Goal: Information Seeking & Learning: Learn about a topic

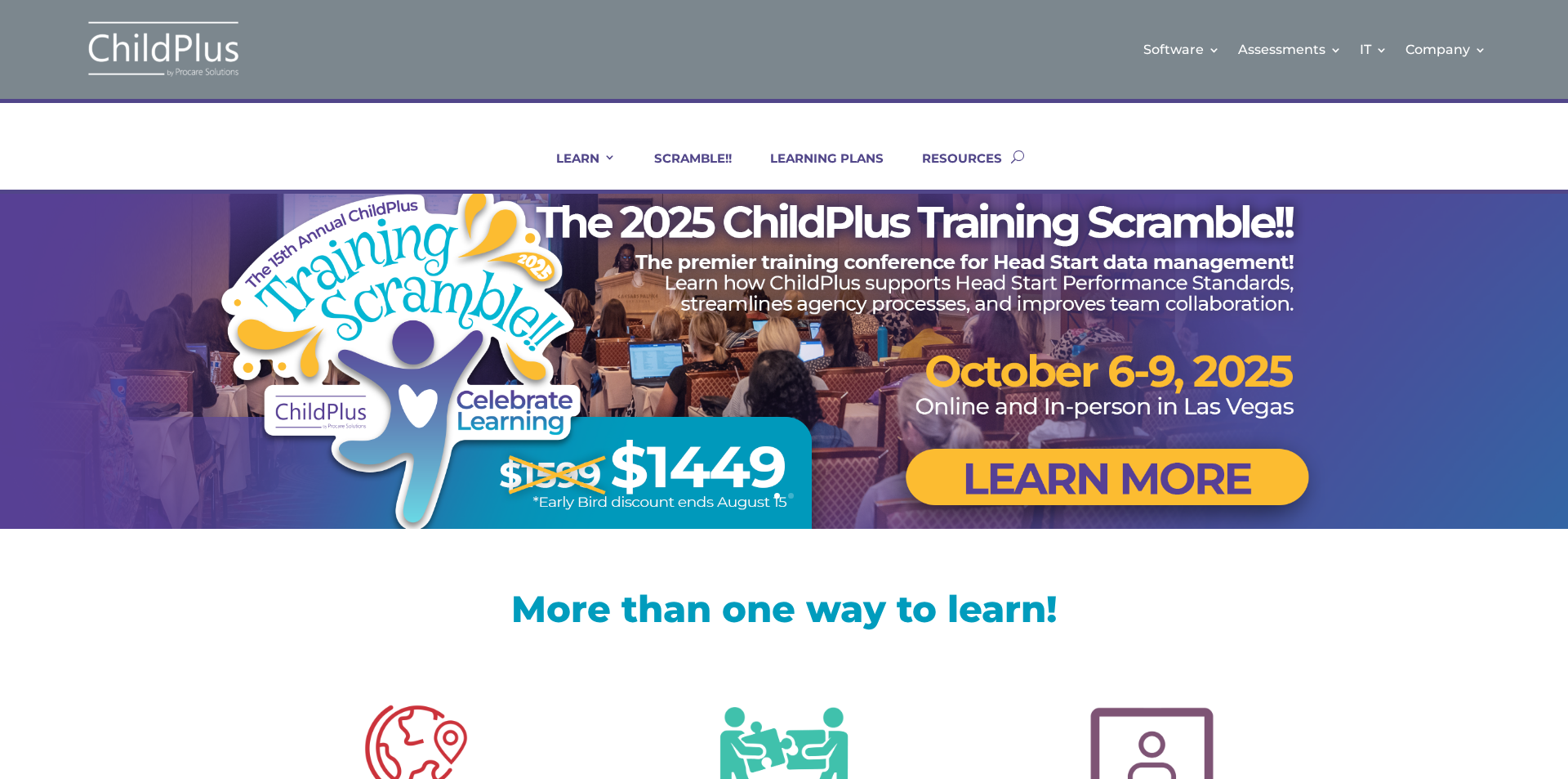
scroll to position [0, 26]
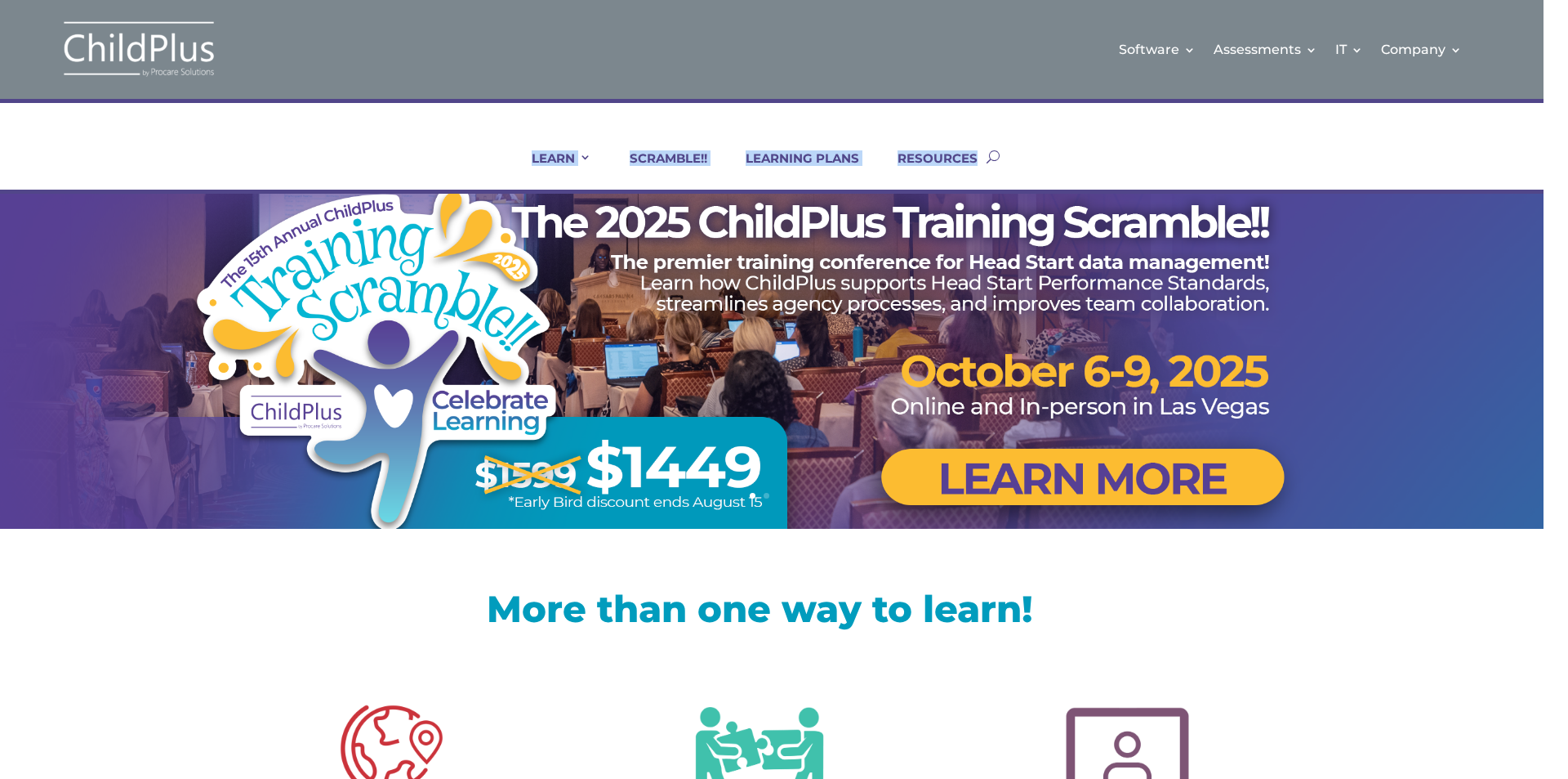
drag, startPoint x: 1567, startPoint y: 61, endPoint x: 1567, endPoint y: 202, distance: 141.0
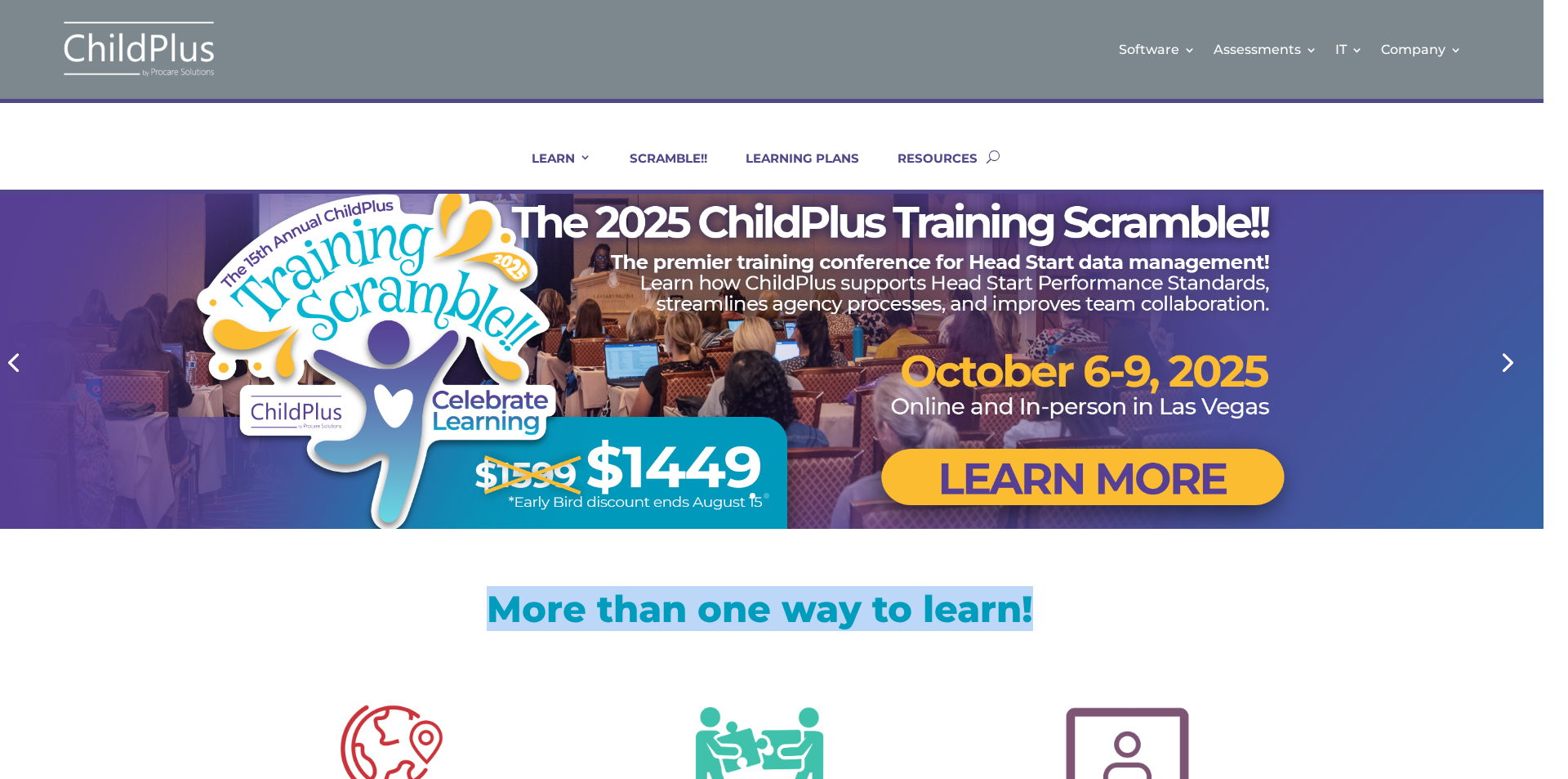
drag, startPoint x: 1370, startPoint y: 536, endPoint x: 1341, endPoint y: 208, distance: 329.3
click at [1085, 720] on img at bounding box center [1128, 764] width 170 height 171
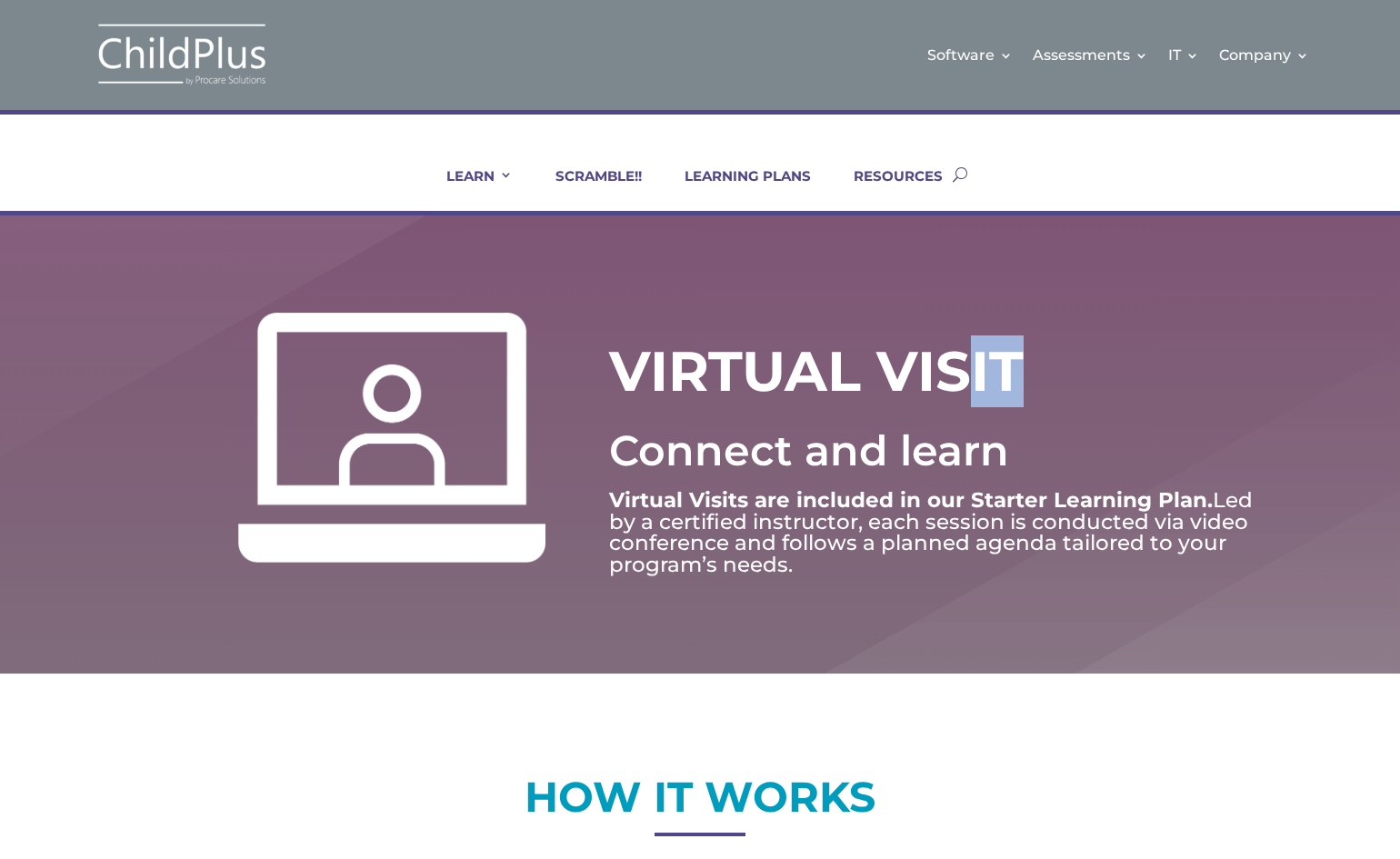
drag, startPoint x: 1383, startPoint y: 250, endPoint x: 961, endPoint y: 216, distance: 423.4
click at [961, 216] on div "VIRTUAL VISIT Connect and learn Virtual Visits are included in our Starter Lear…" at bounding box center [700, 445] width 1400 height 459
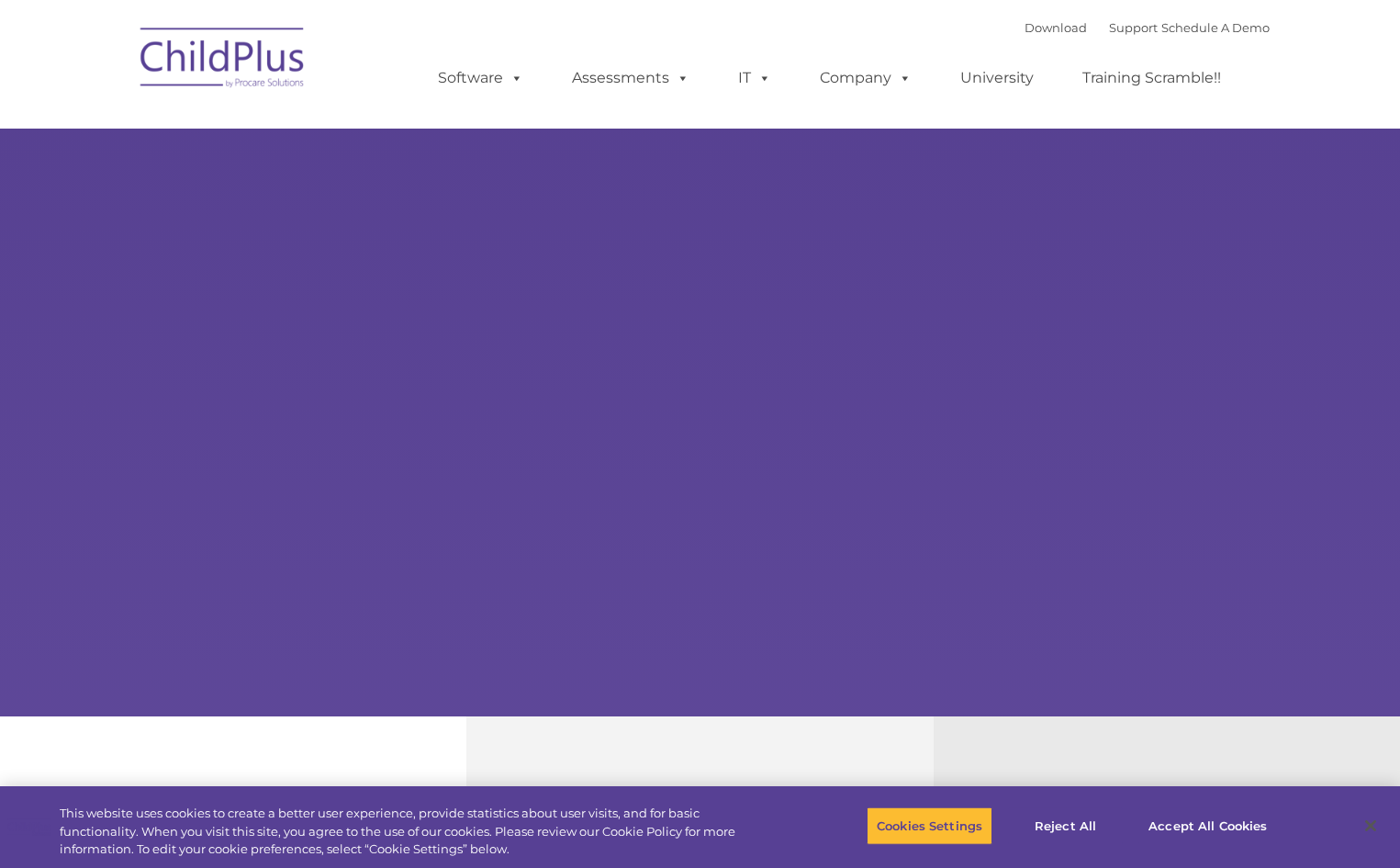
select select "MEDIUM"
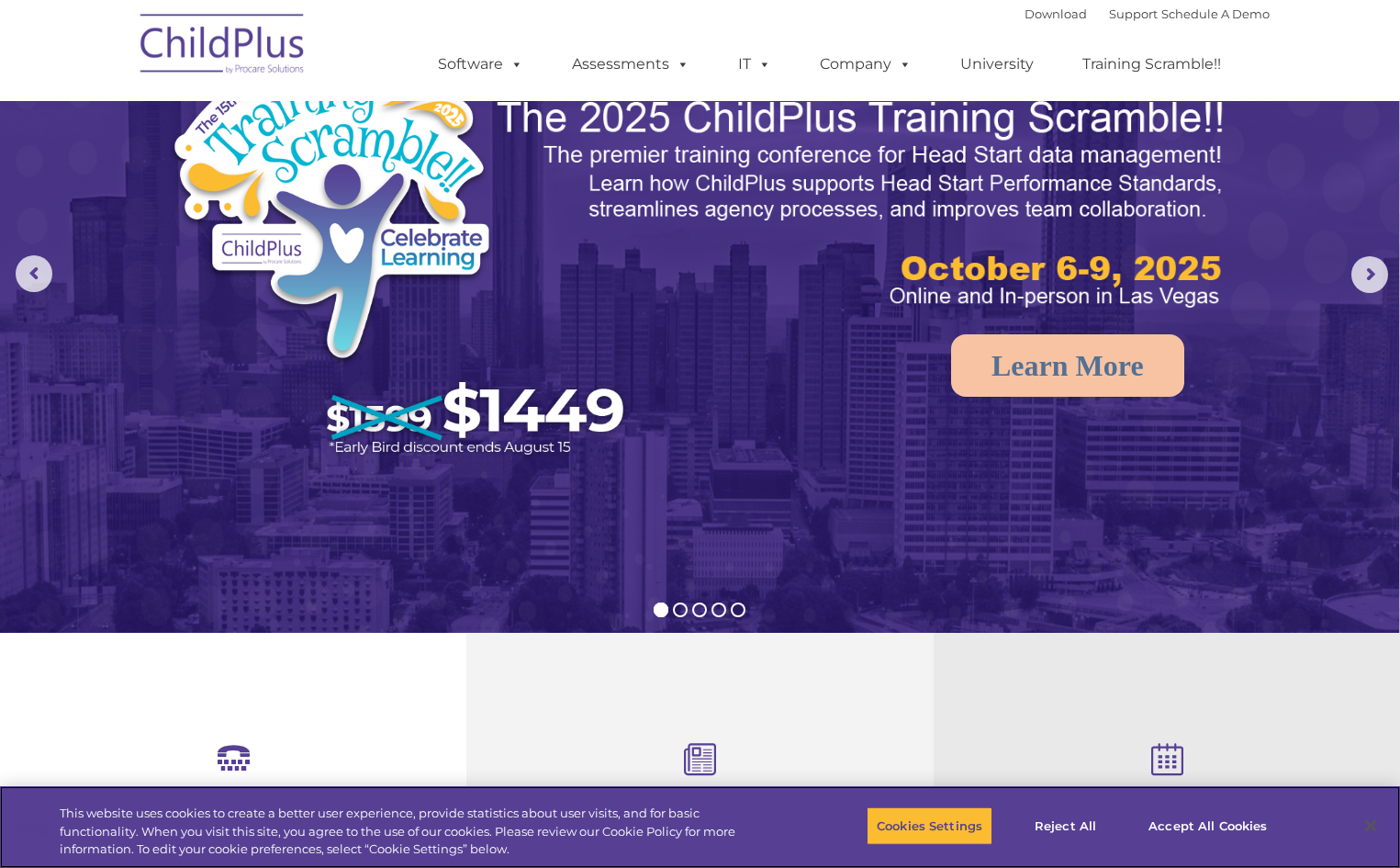
scroll to position [41, 0]
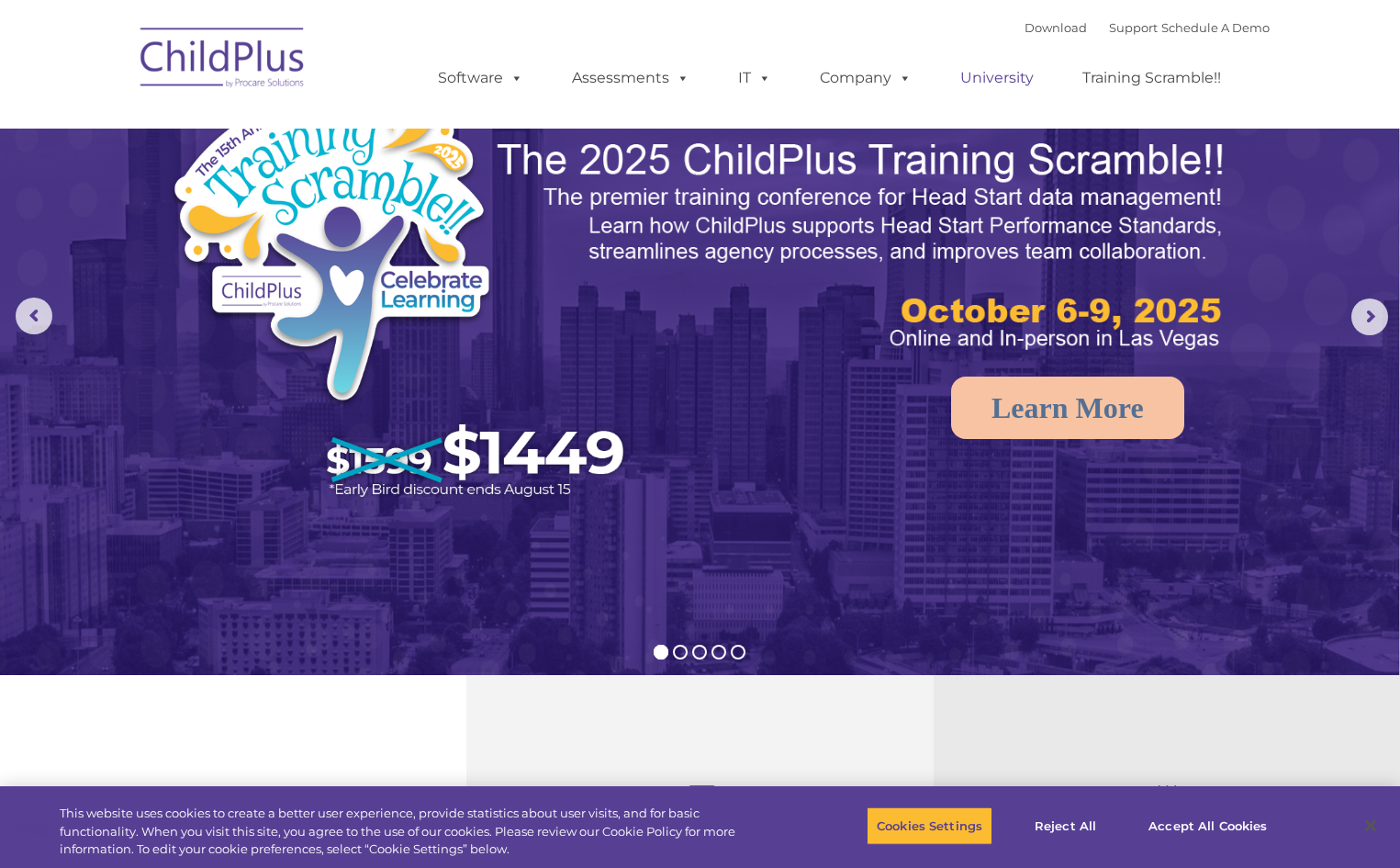
click at [987, 65] on link "University" at bounding box center [997, 77] width 110 height 36
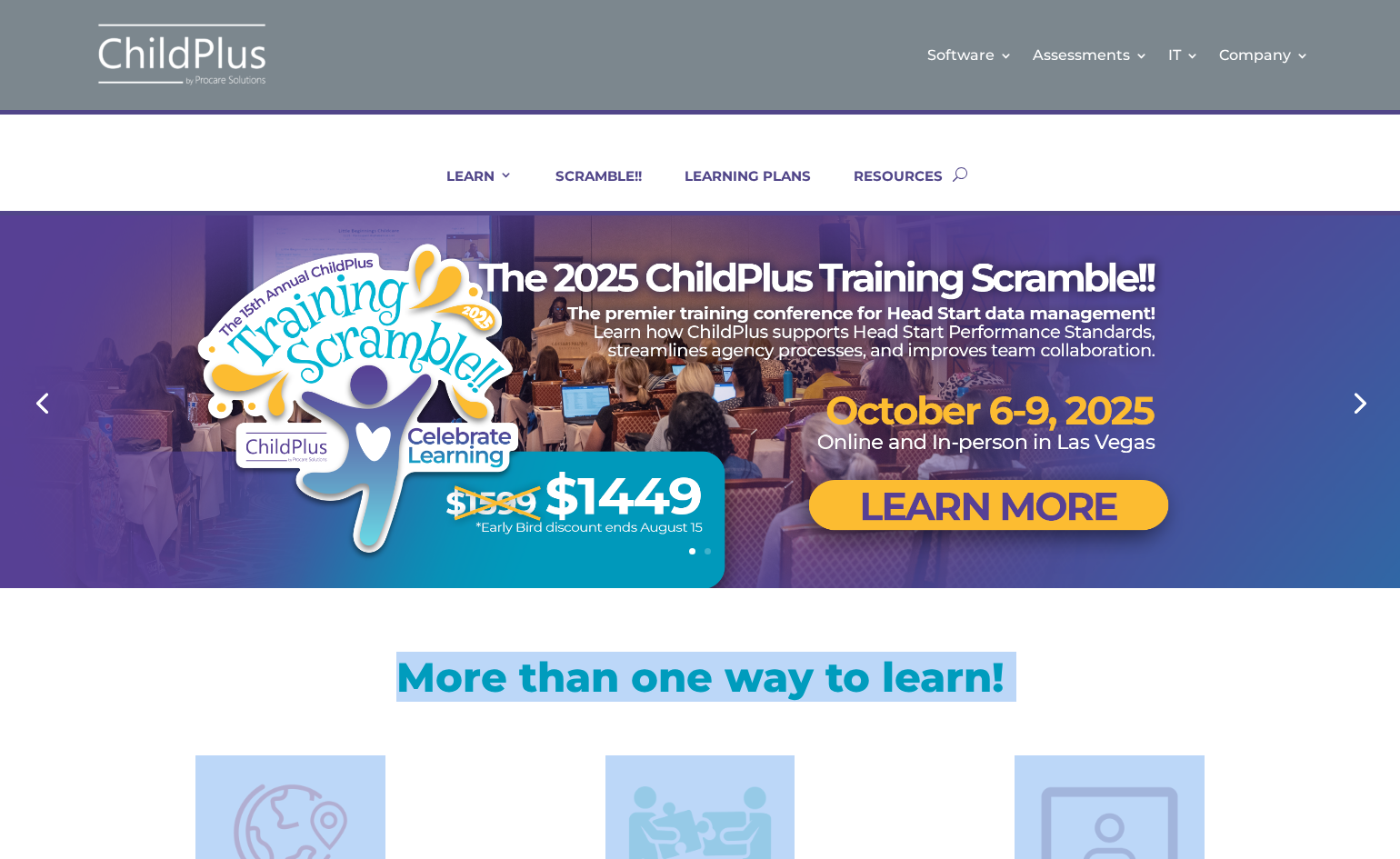
drag, startPoint x: 986, startPoint y: 737, endPoint x: 1127, endPoint y: 247, distance: 509.9
click at [1382, 393] on div at bounding box center [700, 401] width 1400 height 373
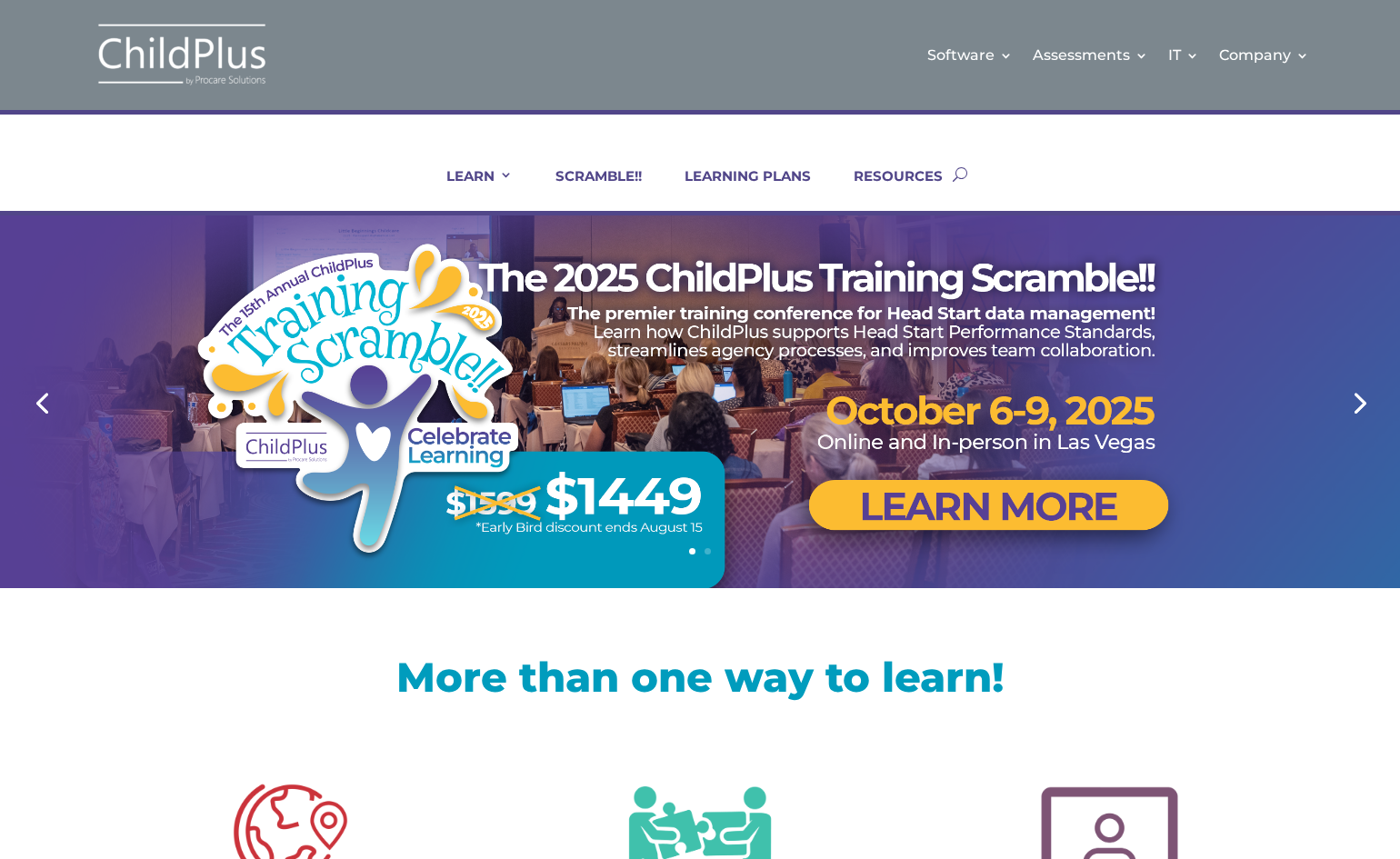
click at [1382, 393] on div at bounding box center [700, 401] width 1400 height 373
click at [1347, 409] on link "Next" at bounding box center [1358, 401] width 43 height 43
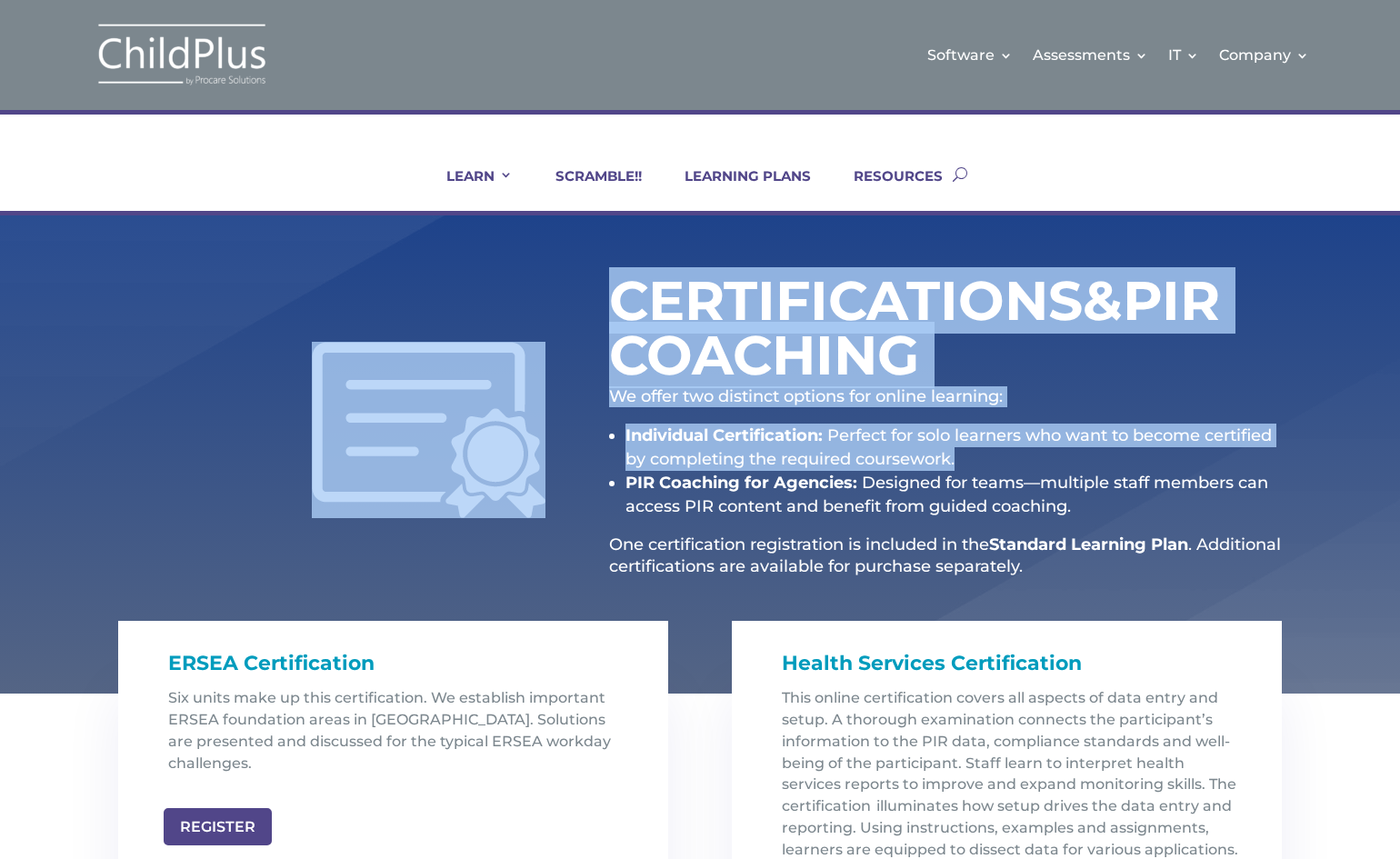
drag, startPoint x: 1164, startPoint y: 412, endPoint x: 1234, endPoint y: 180, distance: 242.3
click at [1234, 181] on div "Software Learn More Features Schedule A Demo Getting Started Assessments Learn …" at bounding box center [700, 749] width 1400 height 1498
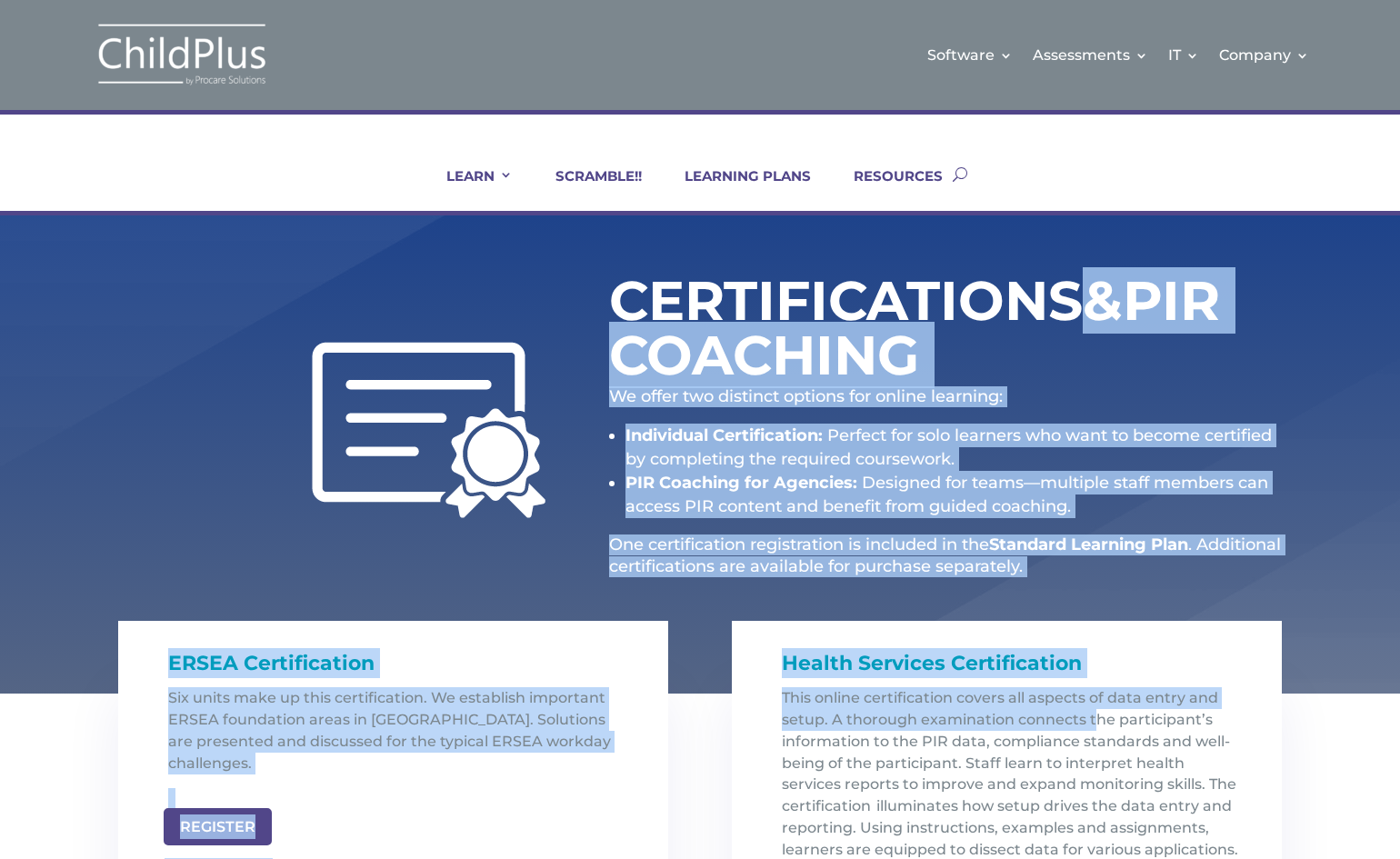
drag, startPoint x: 1096, startPoint y: 726, endPoint x: 1260, endPoint y: 305, distance: 451.8
click at [1260, 305] on div "Certifications & PIR Coaching We offer two distinct options for online learning…" at bounding box center [700, 698] width 1400 height 966
click at [1298, 300] on div "Certifications & PIR Coaching We offer two distinct options for online learning…" at bounding box center [700, 454] width 1400 height 478
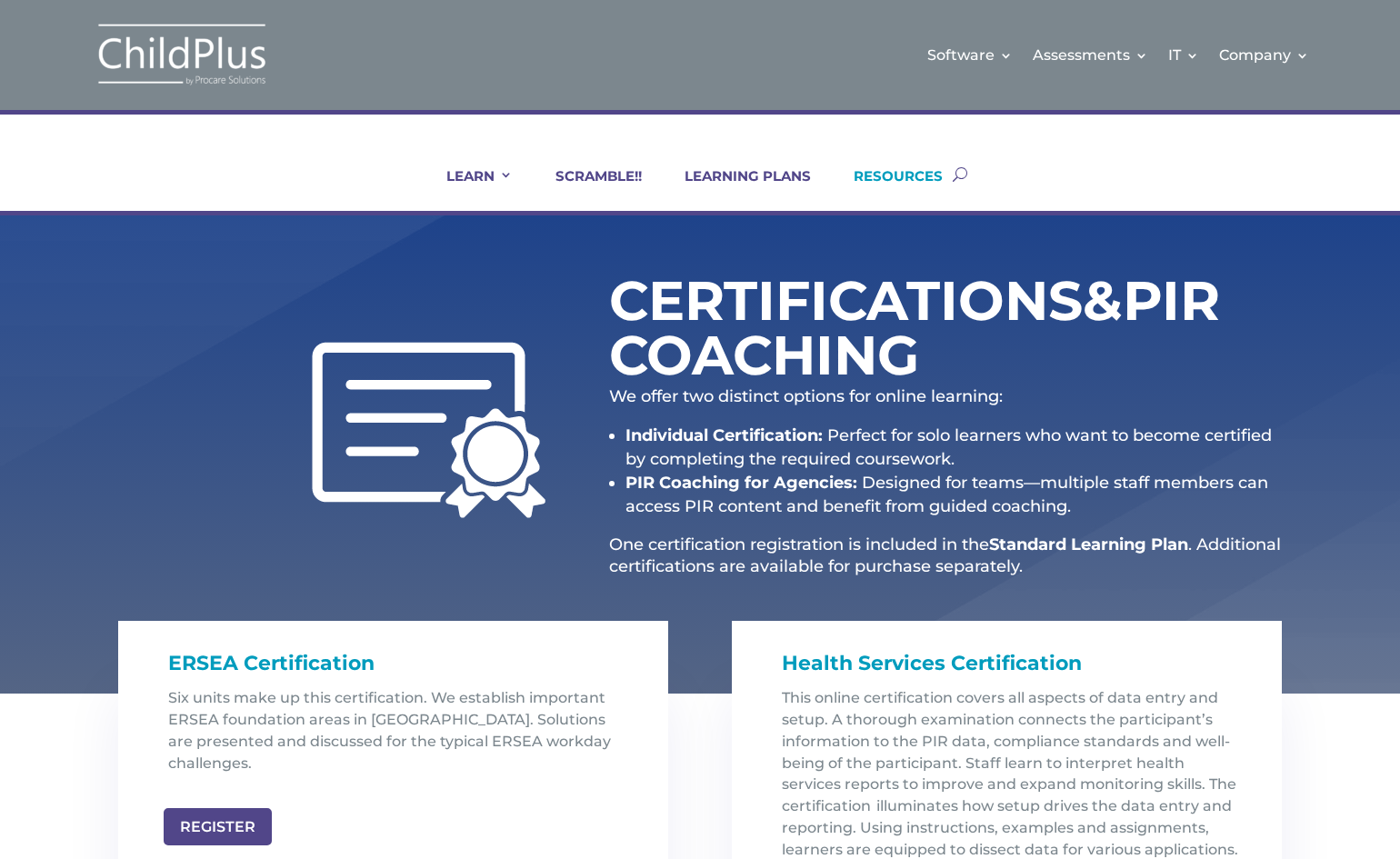
click at [952, 178] on li "RESOURCES" at bounding box center [886, 189] width 132 height 43
click at [961, 172] on button "button" at bounding box center [961, 174] width 15 height 74
type input "family services certification"
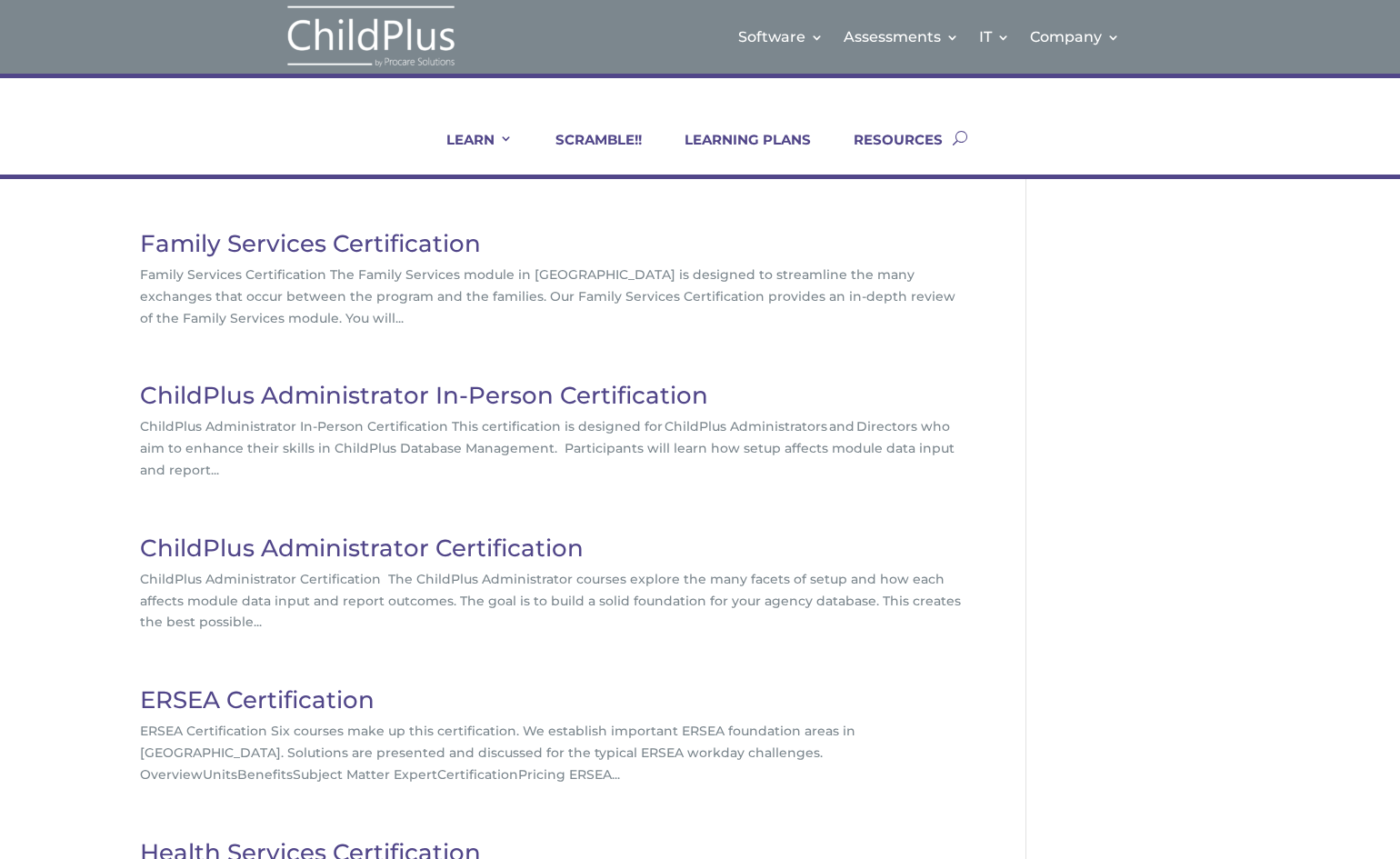
click at [373, 247] on link "Family Services Certification" at bounding box center [310, 244] width 341 height 29
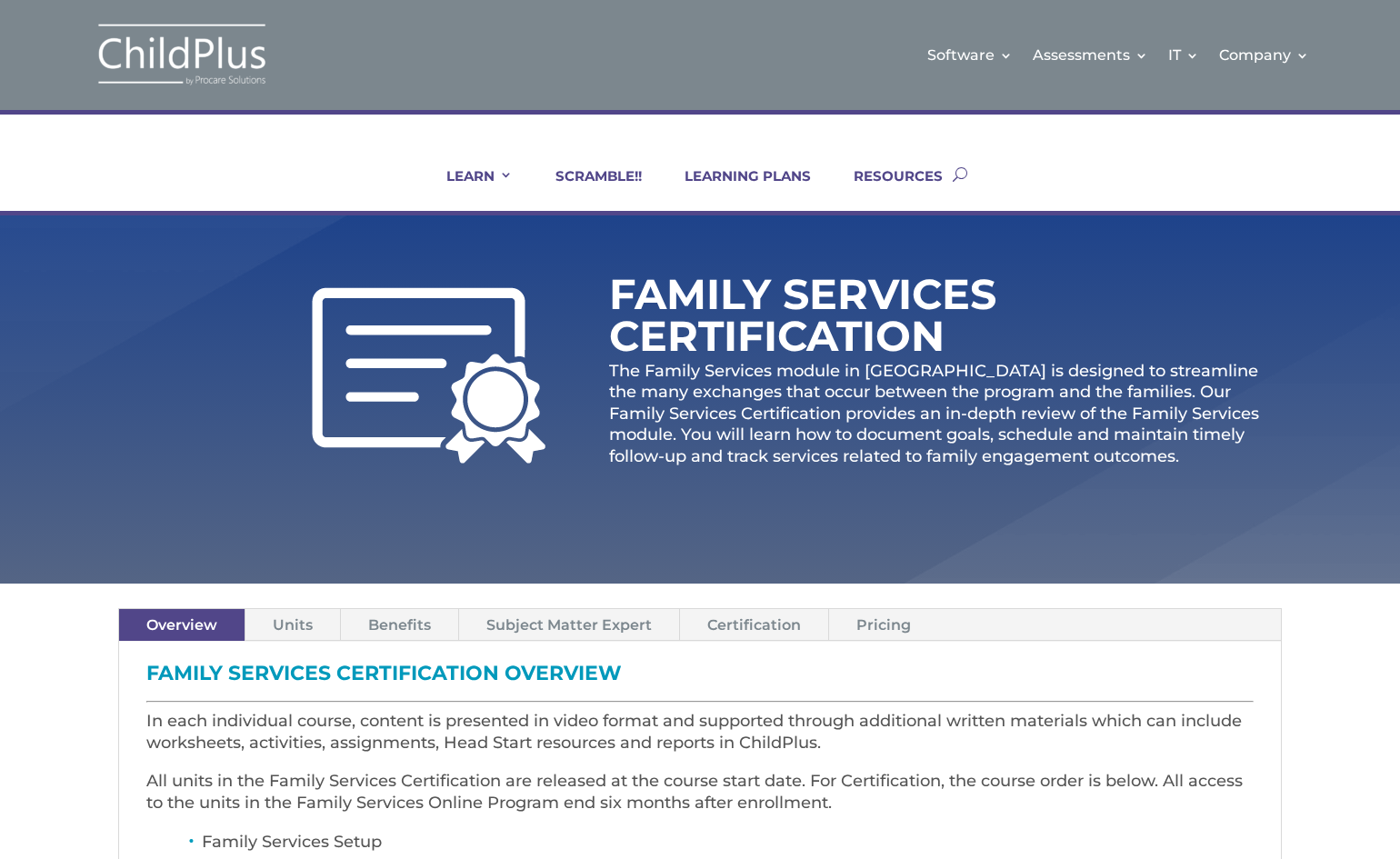
click at [779, 623] on link "Certification" at bounding box center [753, 624] width 148 height 32
